Goal: Information Seeking & Learning: Find specific page/section

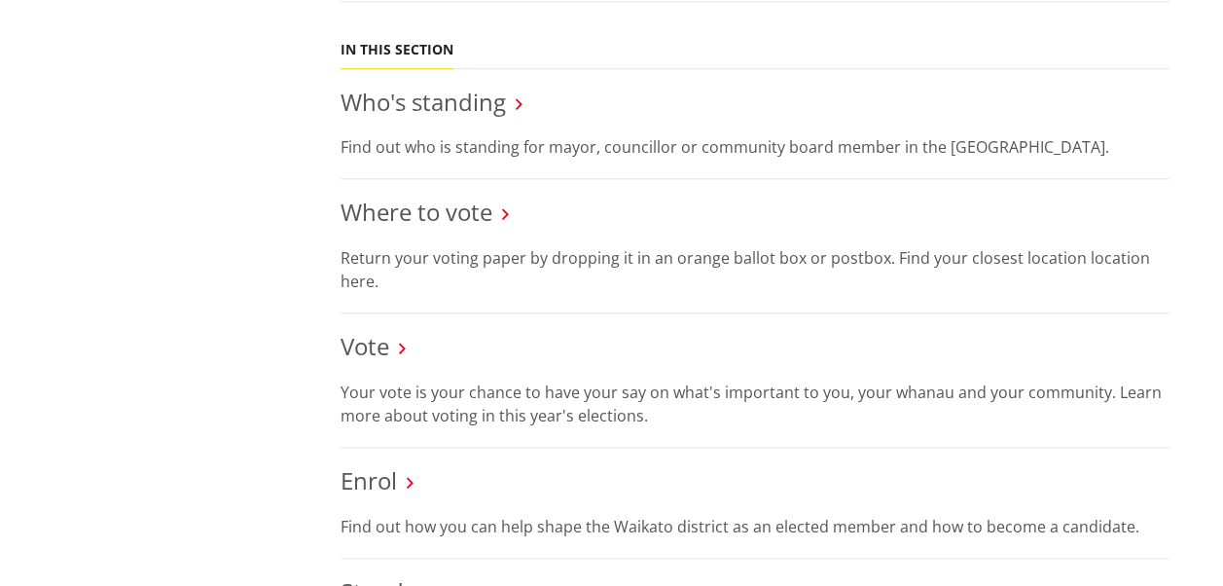
scroll to position [900, 0]
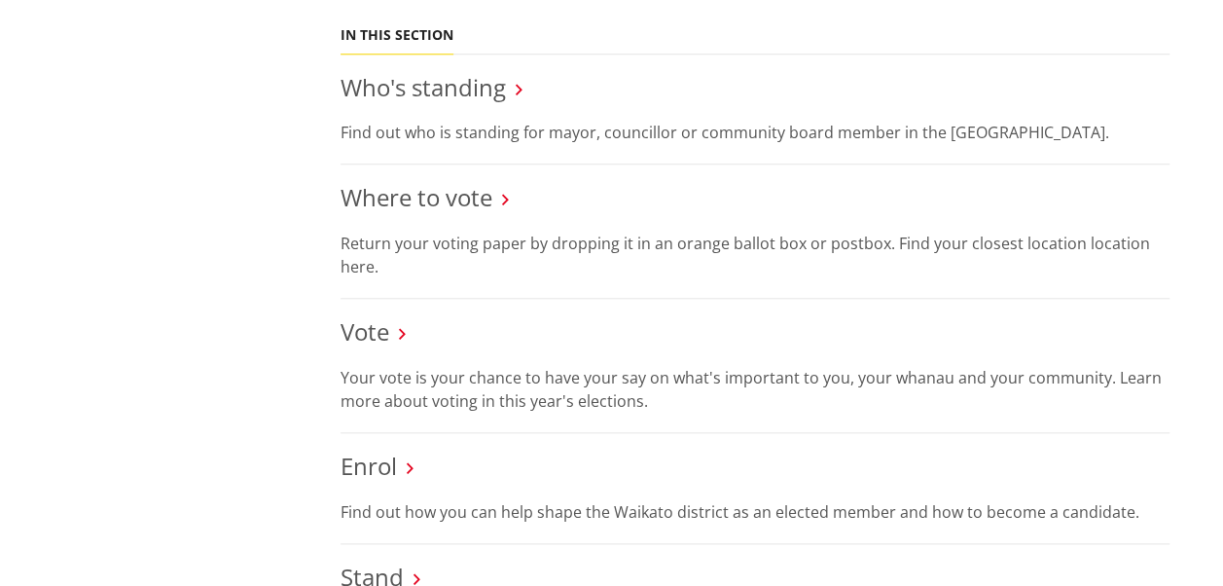
click at [353, 269] on p "Return your voting paper by dropping it in an orange ballot box or postbox. Fin…" at bounding box center [755, 255] width 829 height 47
click at [428, 254] on p "Return your voting paper by dropping it in an orange ballot box or postbox. Fin…" at bounding box center [755, 255] width 829 height 47
click at [1102, 239] on p "Return your voting paper by dropping it in an orange ballot box or postbox. Fin…" at bounding box center [755, 255] width 829 height 47
click at [485, 206] on link "Where to vote" at bounding box center [417, 197] width 152 height 32
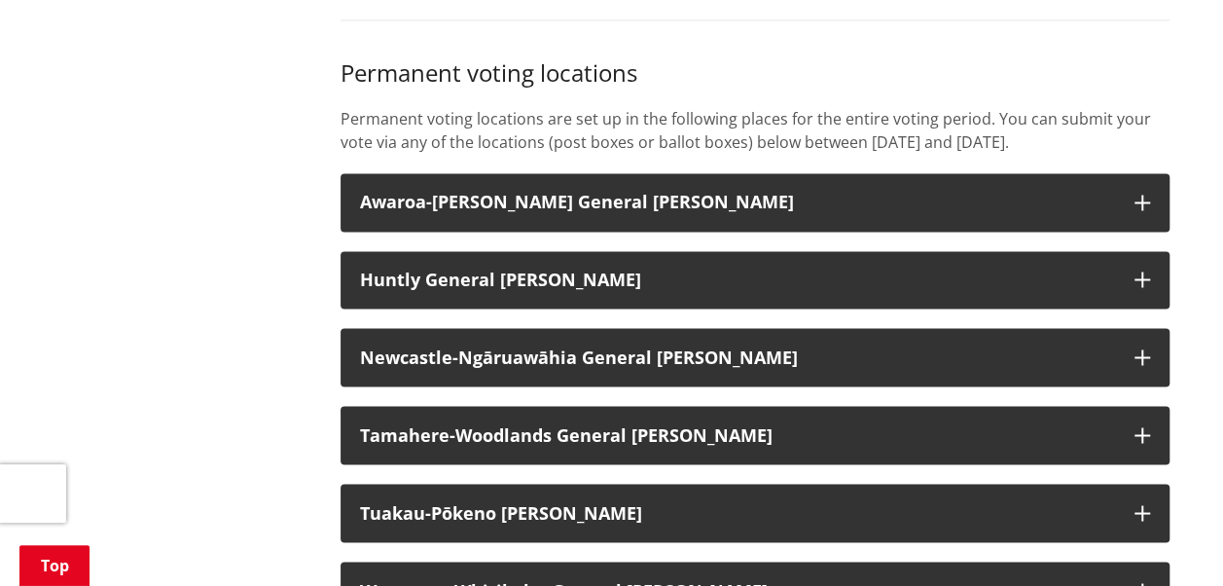
scroll to position [1520, 0]
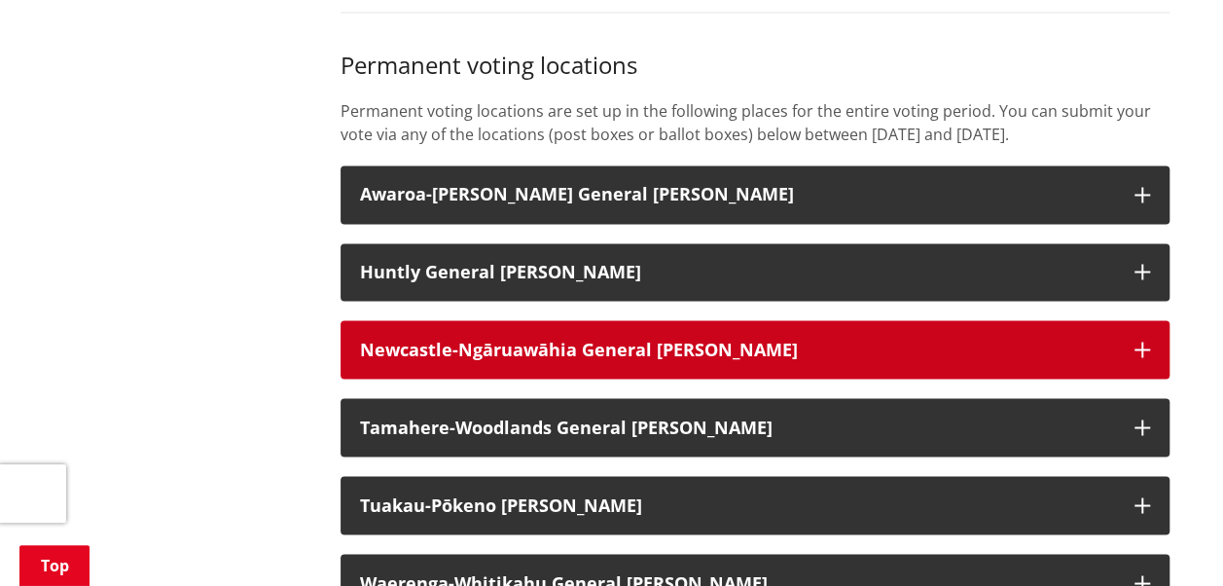
click at [865, 348] on button "Newcastle-Ngāruawāhia General [PERSON_NAME]" at bounding box center [755, 349] width 829 height 58
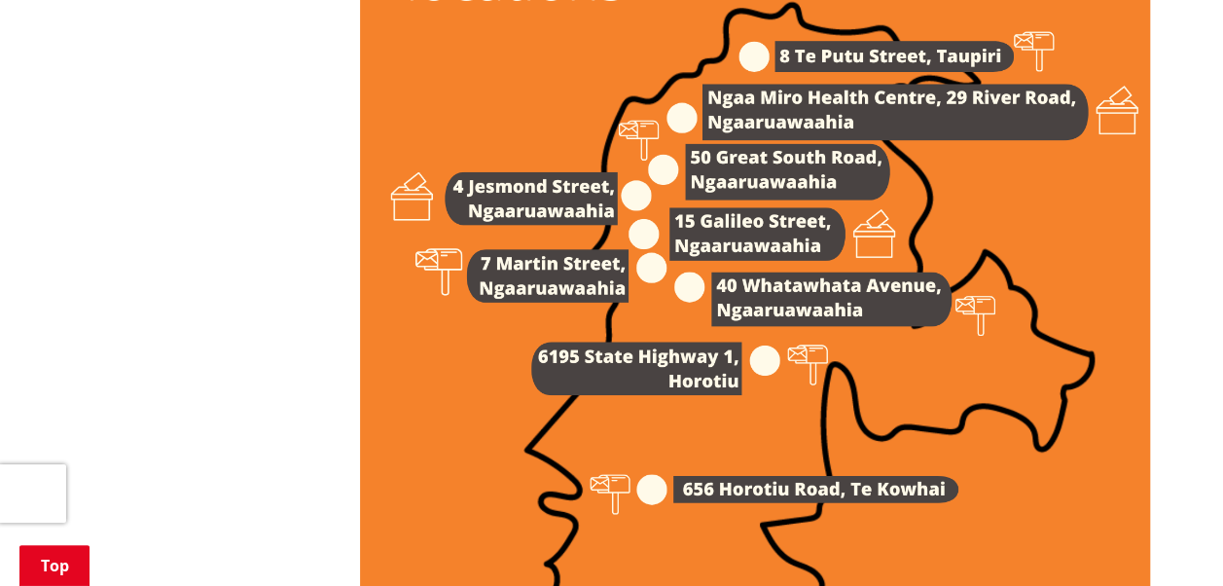
scroll to position [2763, 0]
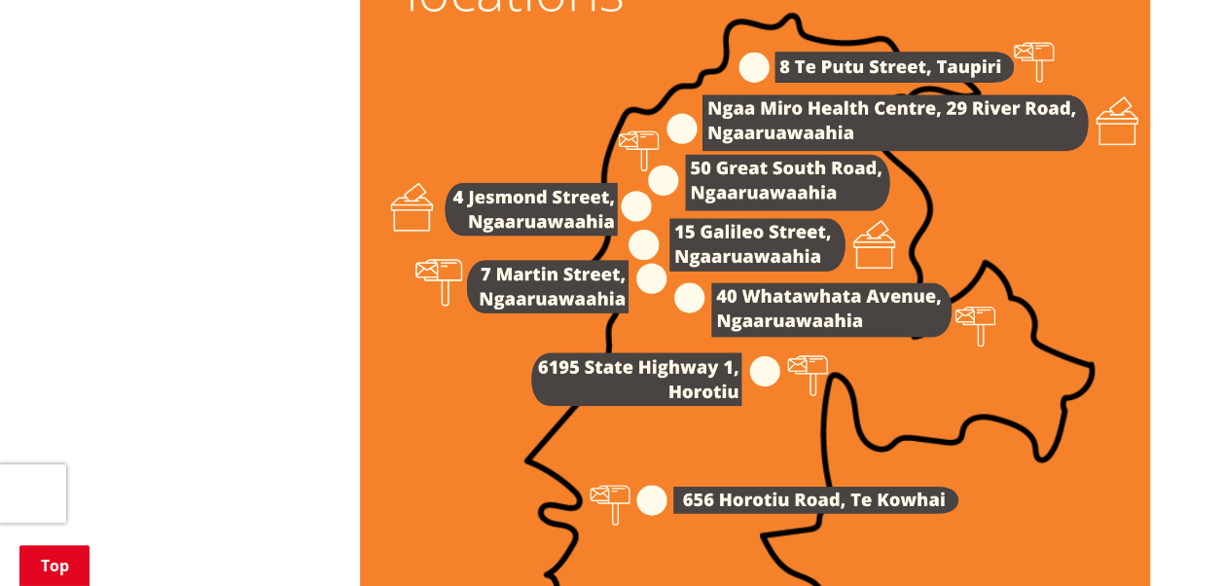
click at [558, 236] on img at bounding box center [755, 329] width 790 height 1118
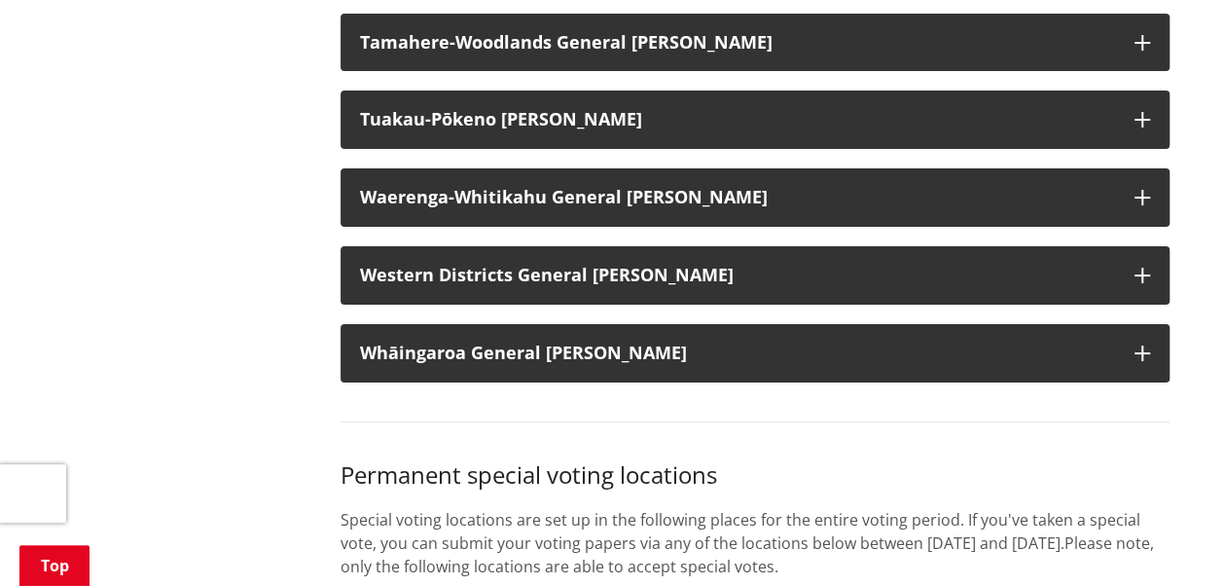
scroll to position [3708, 0]
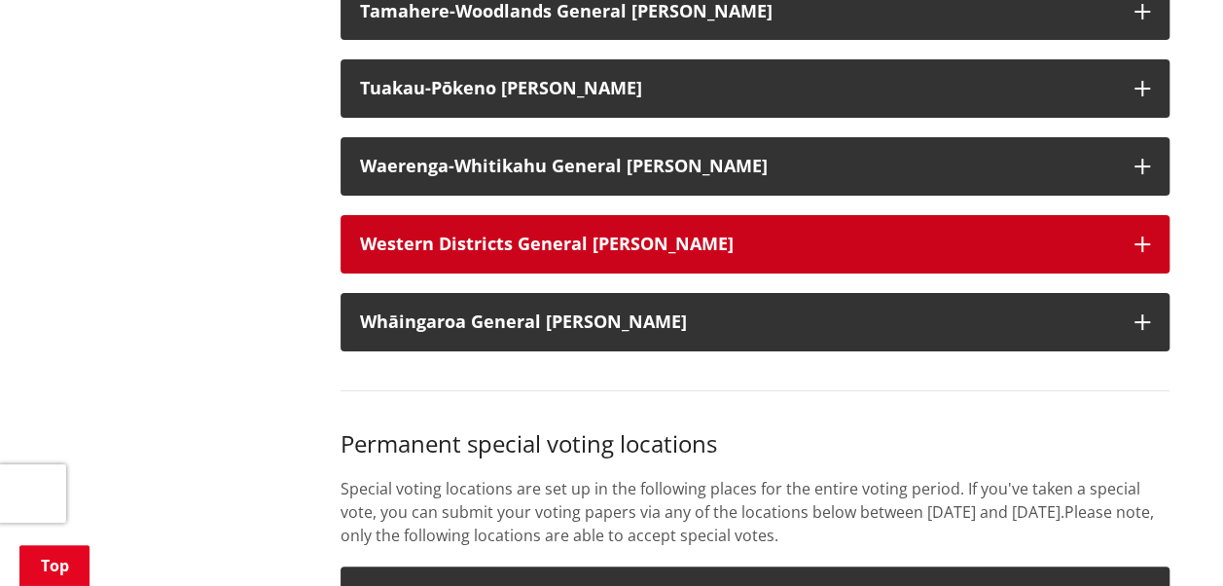
click at [1037, 254] on h3 "Western Districts General [PERSON_NAME]" at bounding box center [737, 244] width 755 height 19
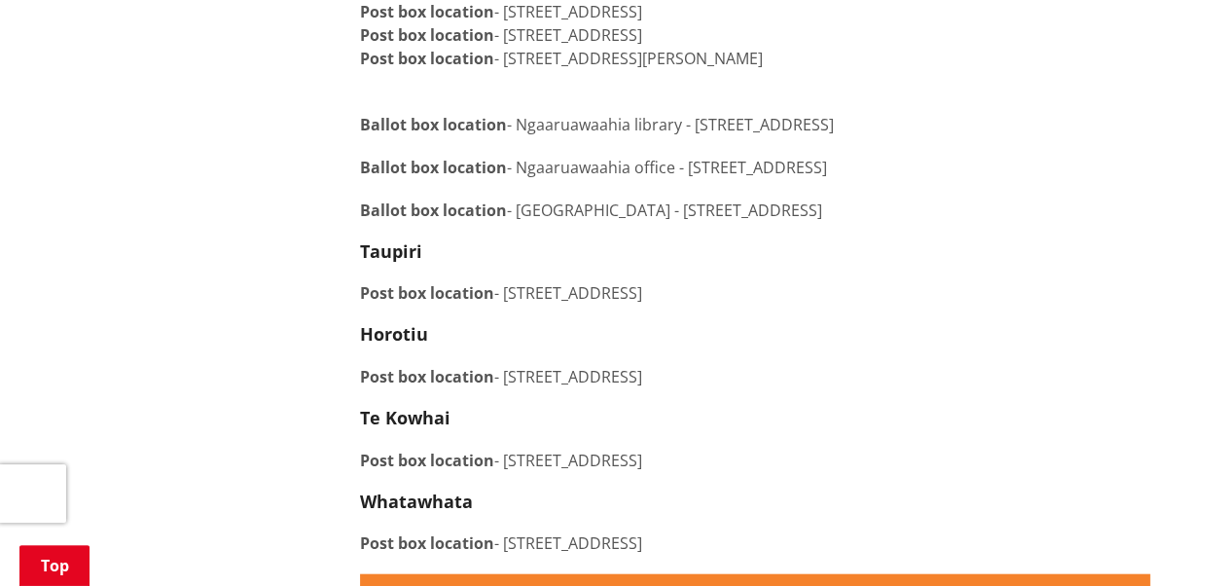
scroll to position [1922, 0]
